Goal: Information Seeking & Learning: Learn about a topic

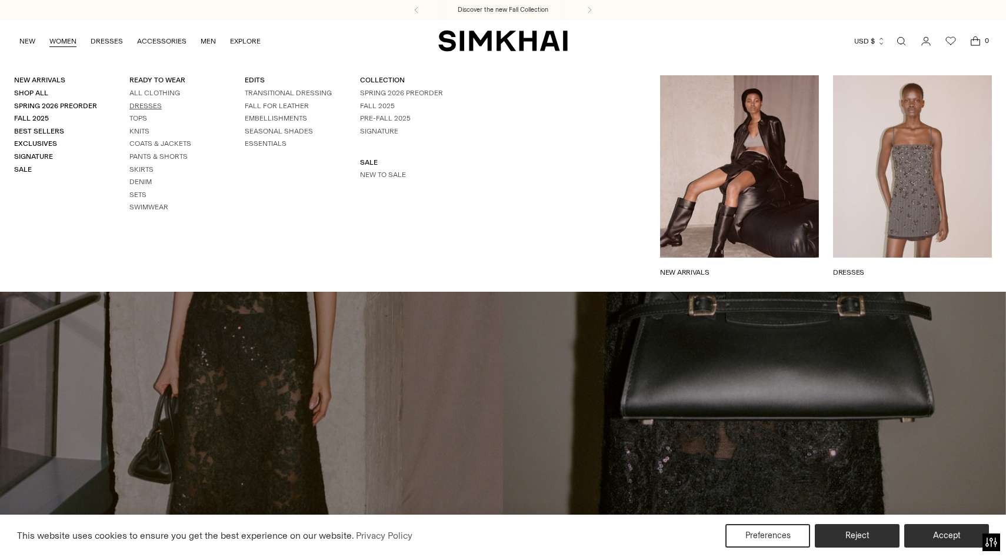
click at [154, 104] on link "Dresses" at bounding box center [145, 106] width 32 height 8
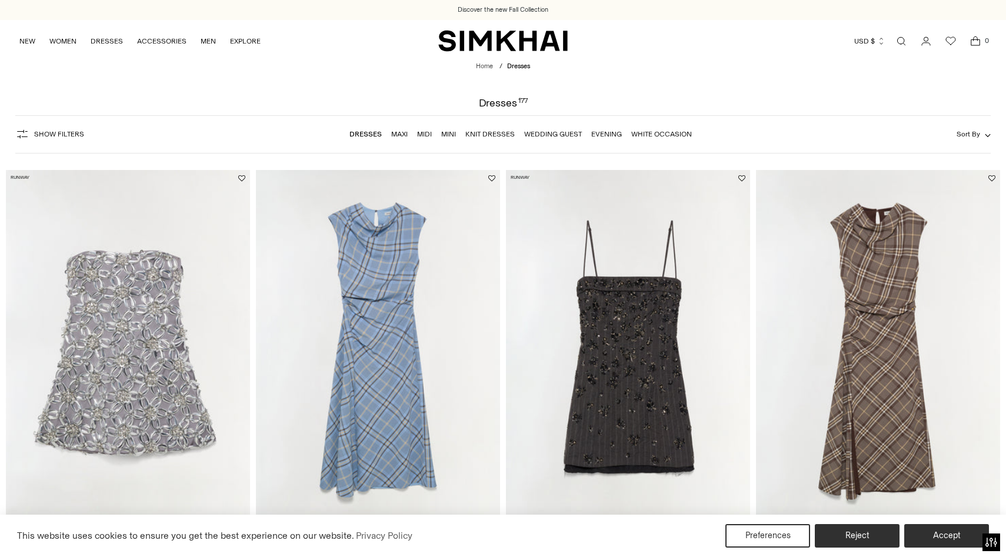
click at [906, 42] on link "Open search modal" at bounding box center [902, 41] width 24 height 24
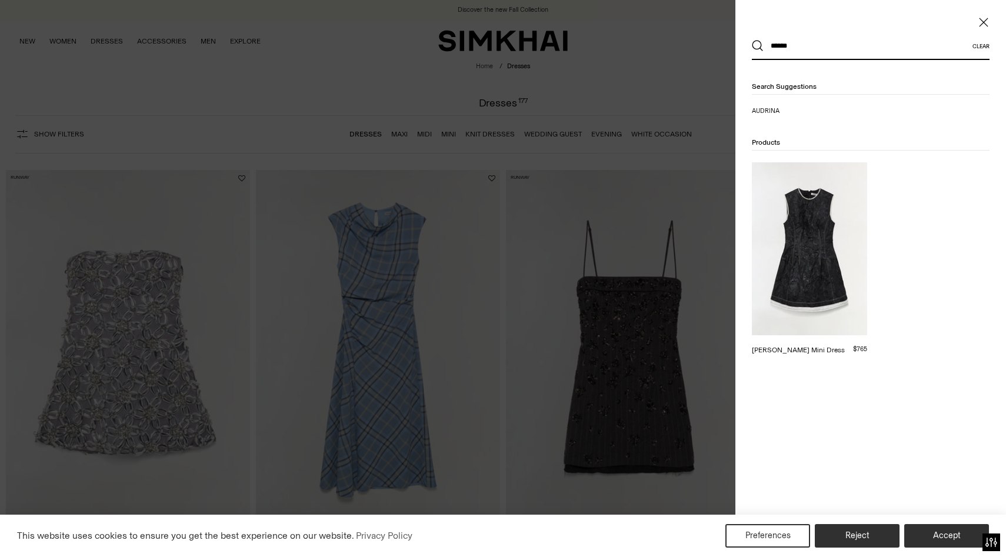
type input "******"
click at [752, 40] on button "Search" at bounding box center [758, 46] width 12 height 12
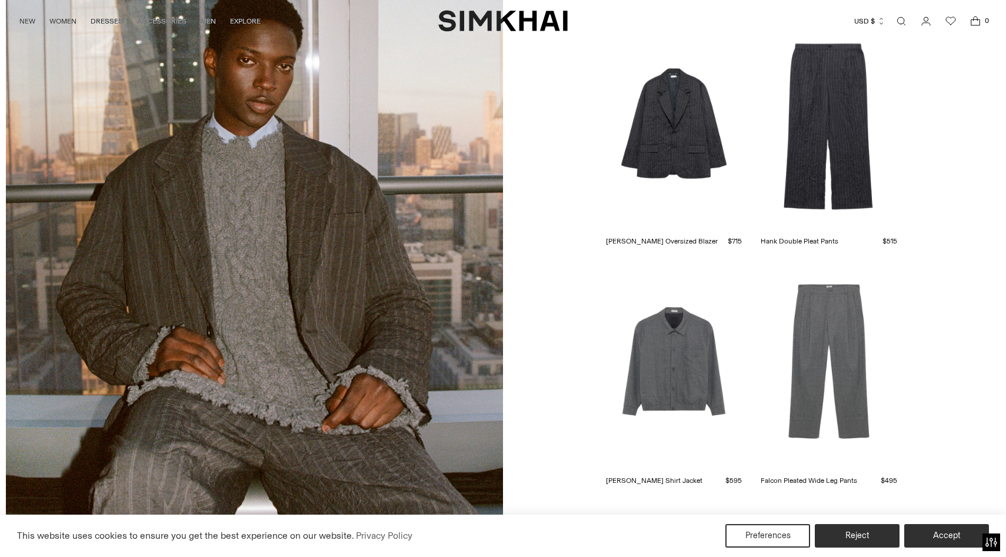
scroll to position [3590, 0]
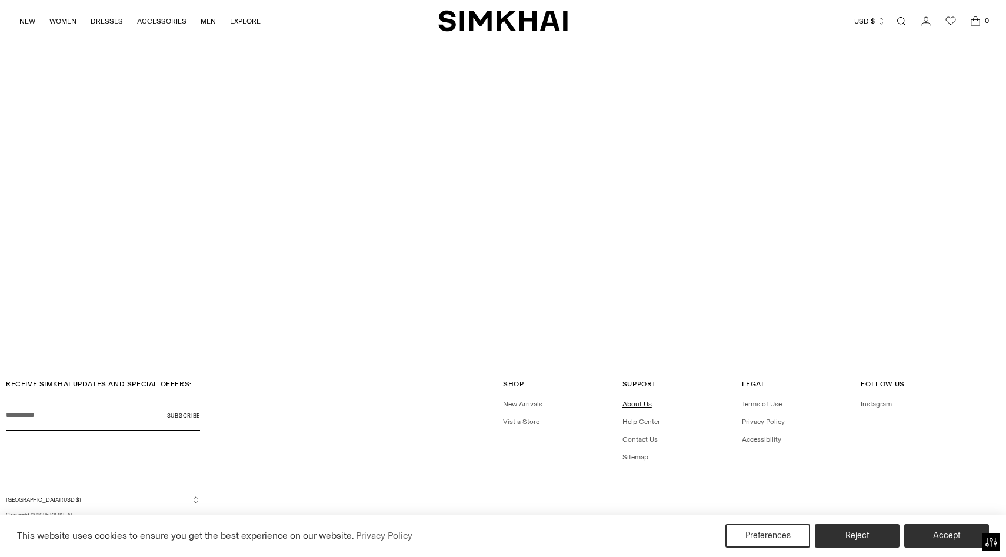
click at [638, 406] on link "About Us" at bounding box center [637, 404] width 29 height 8
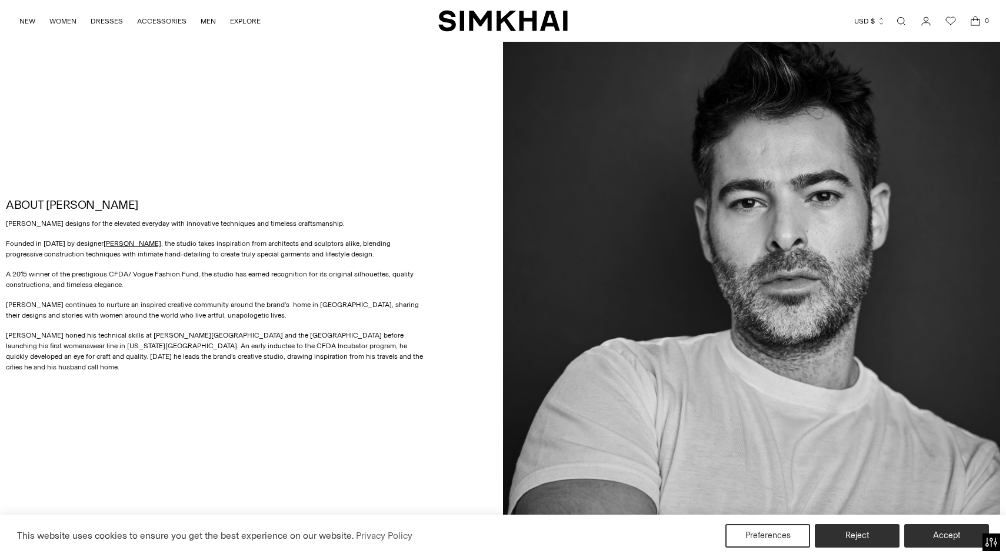
scroll to position [794, 0]
